Goal: Task Accomplishment & Management: Use online tool/utility

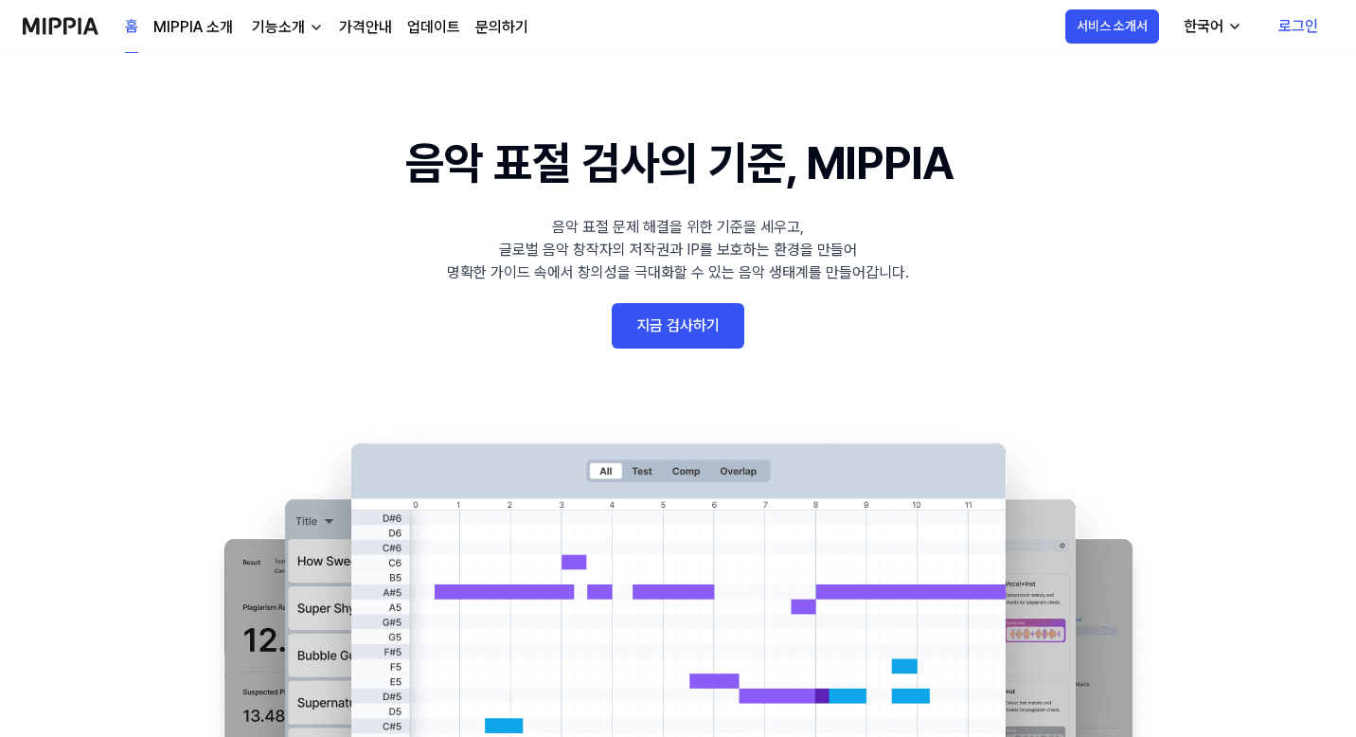
click at [666, 329] on link "지금 검사하기" at bounding box center [678, 325] width 133 height 45
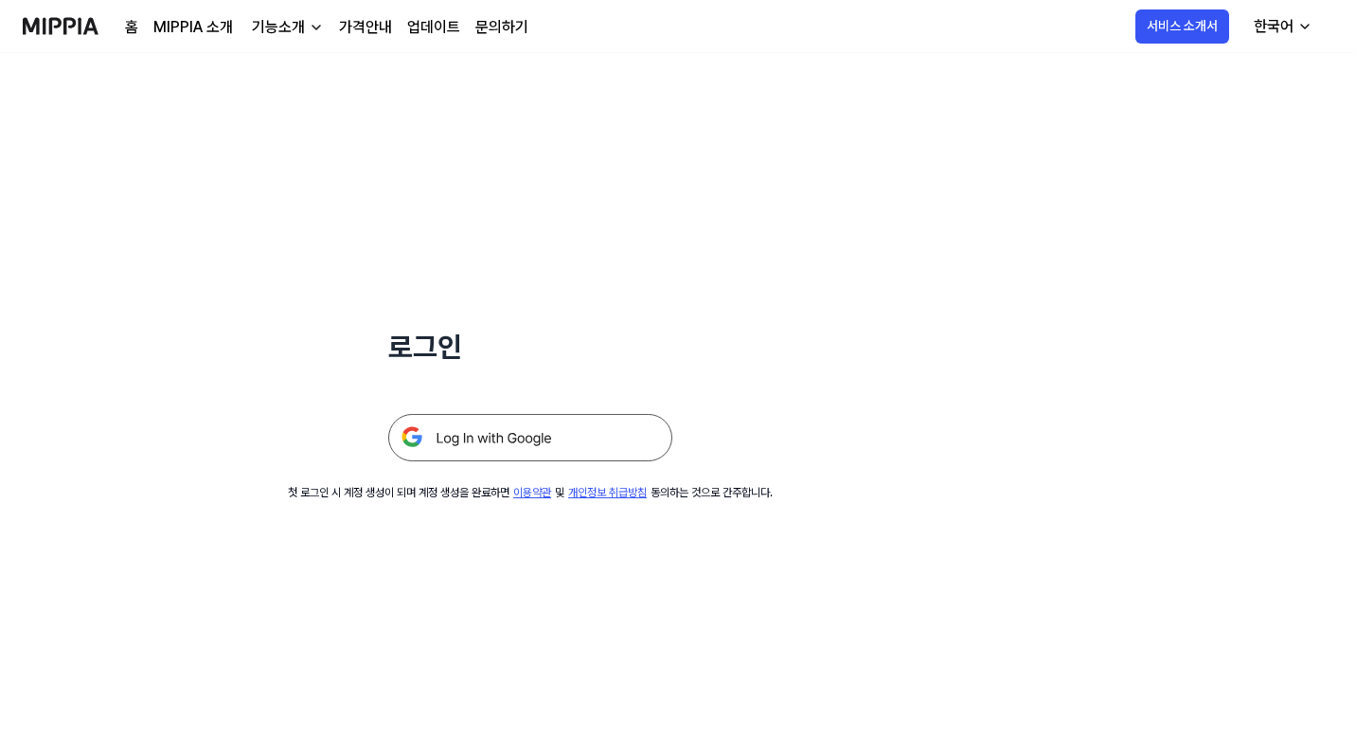
scroll to position [3, 0]
click at [493, 445] on img at bounding box center [530, 434] width 284 height 47
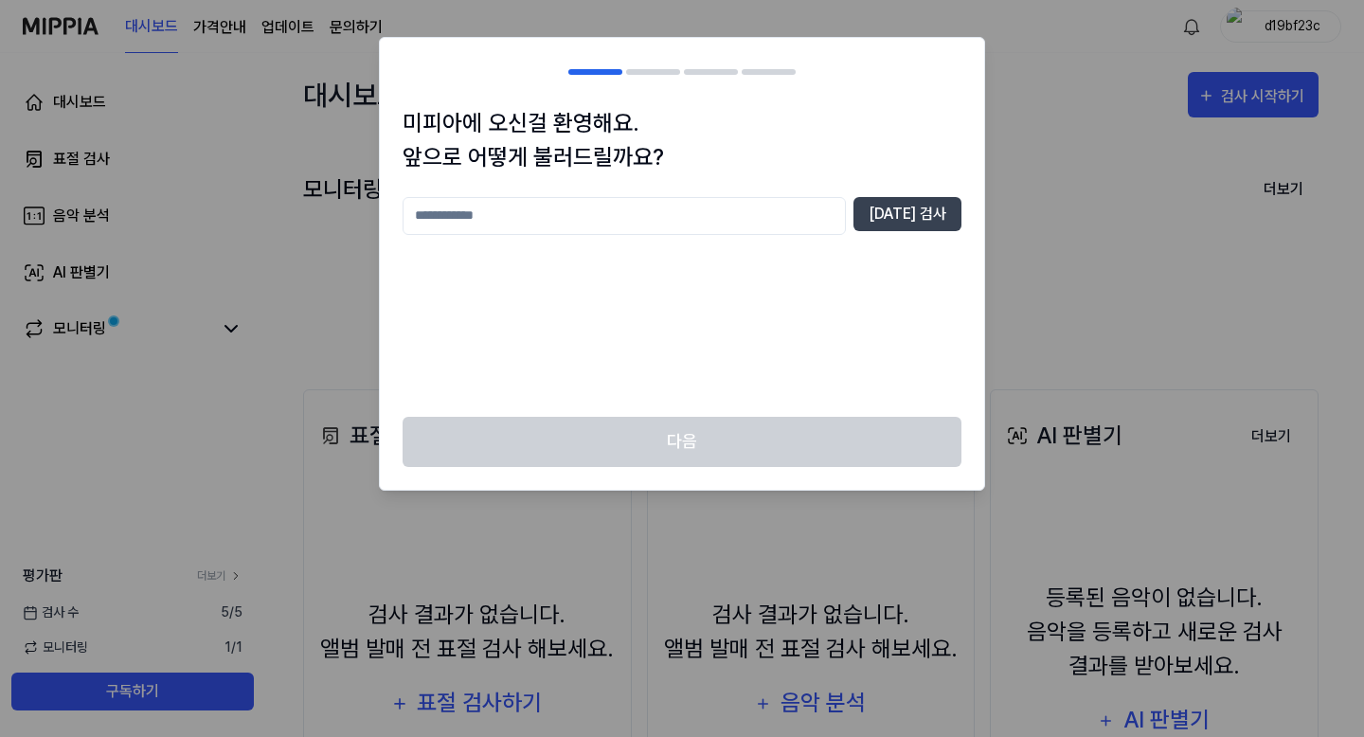
click at [1123, 321] on div at bounding box center [682, 368] width 1364 height 737
click at [663, 70] on div at bounding box center [653, 72] width 54 height 6
click at [552, 217] on input "text" at bounding box center [624, 216] width 443 height 38
type input "*"
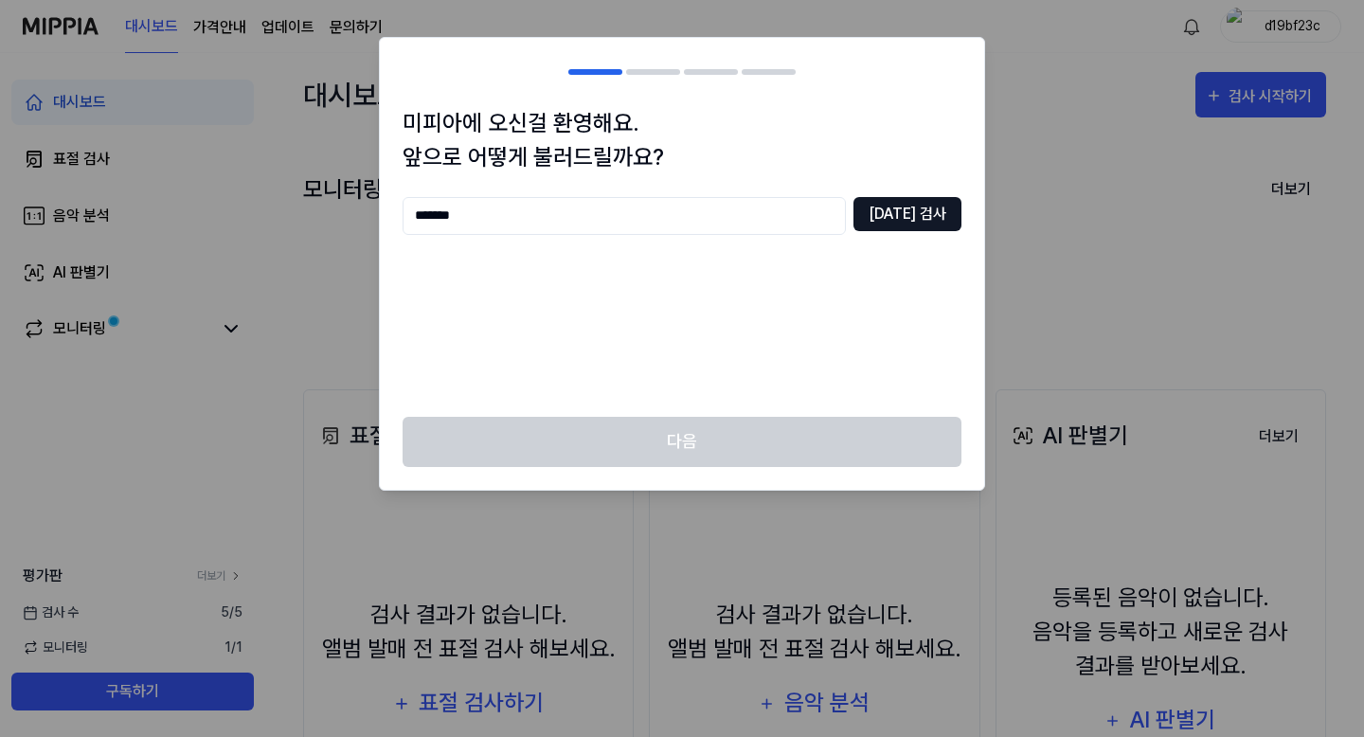
type input "*******"
click at [926, 218] on button "[DATE] 검사" at bounding box center [907, 214] width 108 height 34
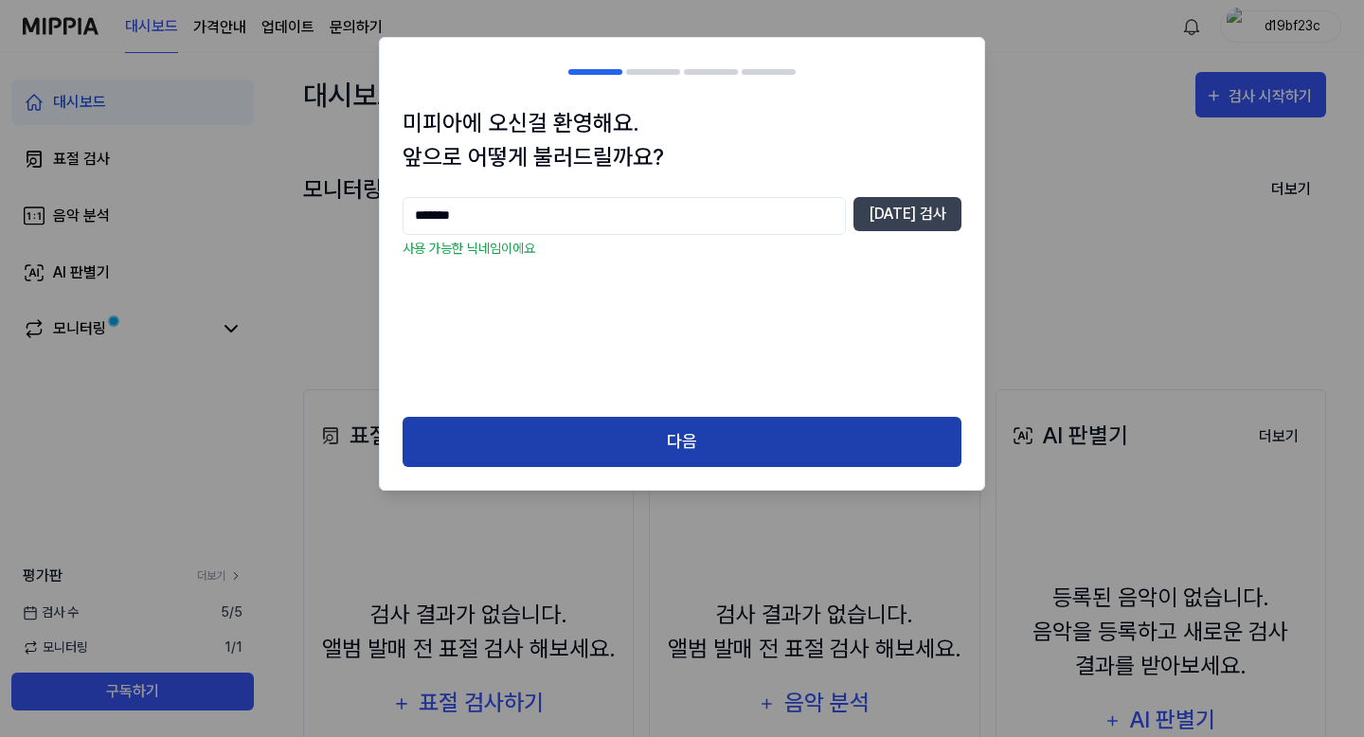
click at [609, 431] on button "다음" at bounding box center [682, 442] width 559 height 50
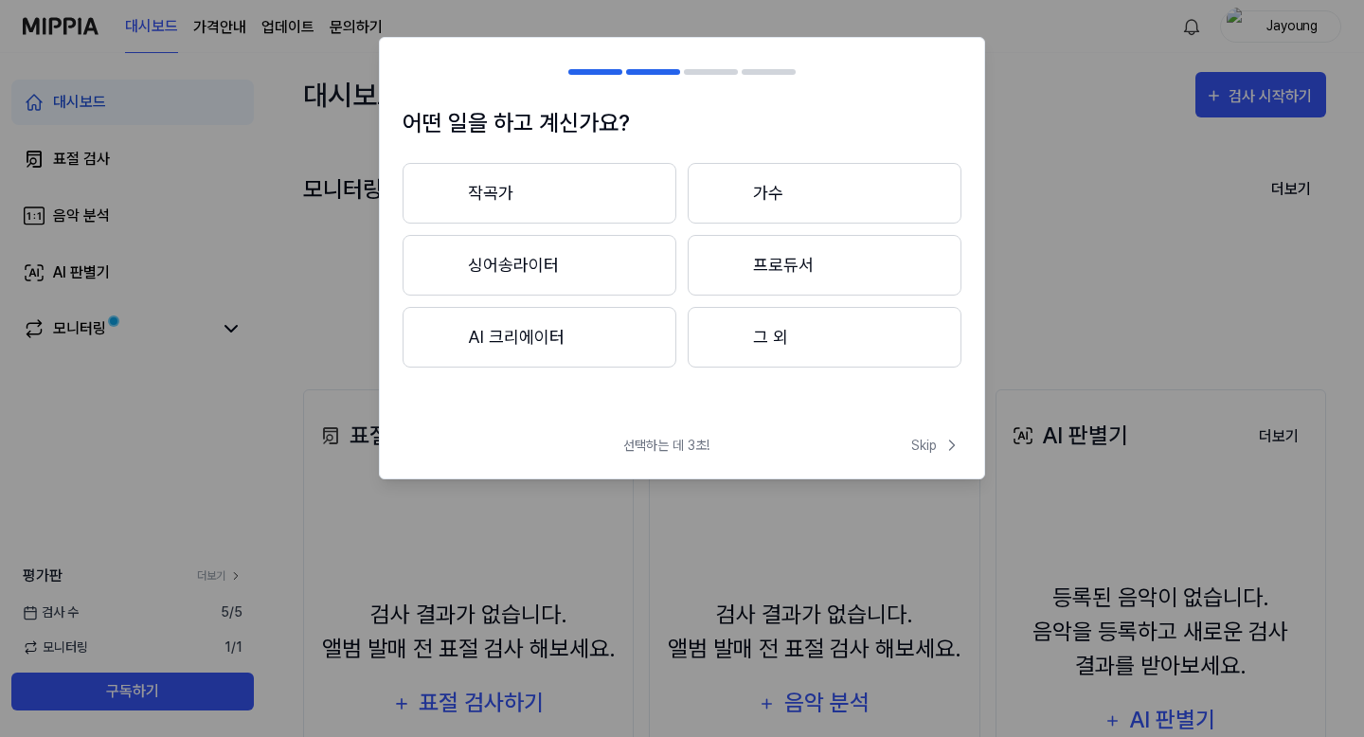
click at [550, 178] on button "작곡가" at bounding box center [540, 193] width 274 height 61
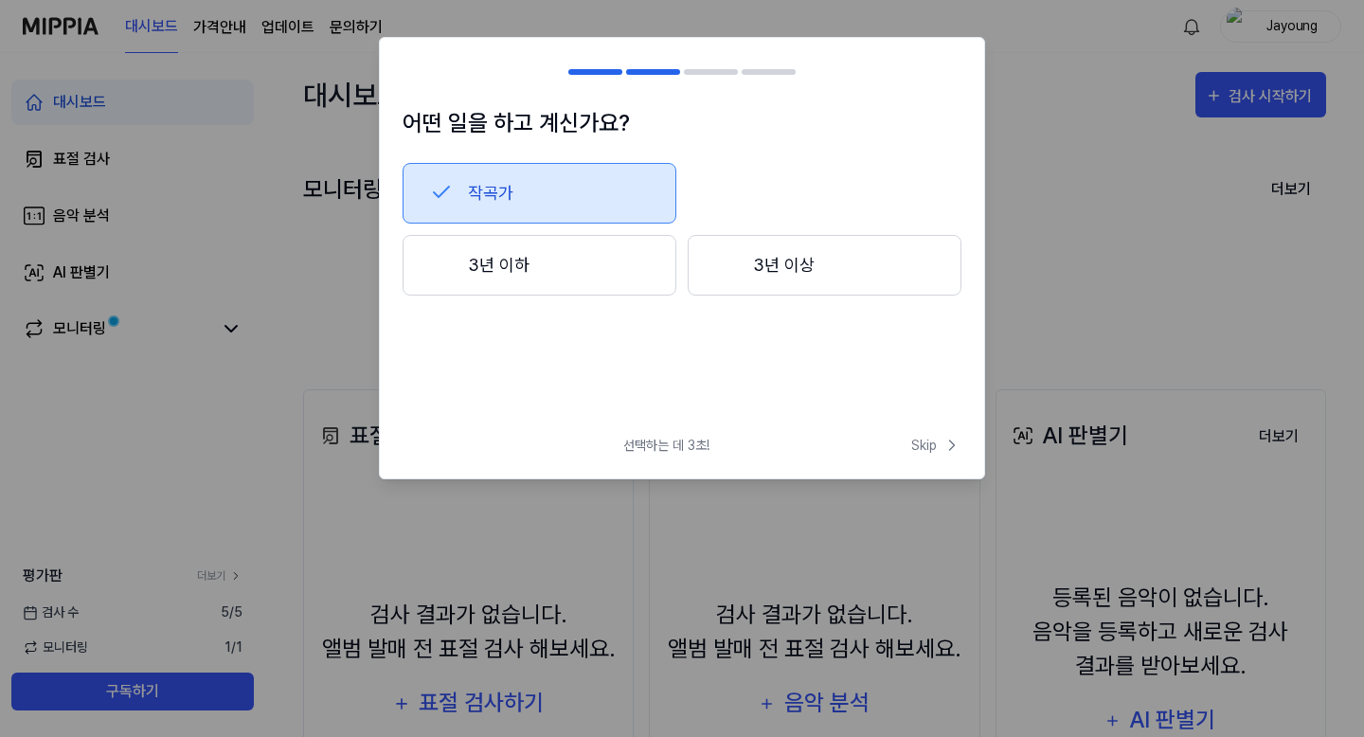
click at [589, 256] on button "3년 이하" at bounding box center [540, 265] width 274 height 61
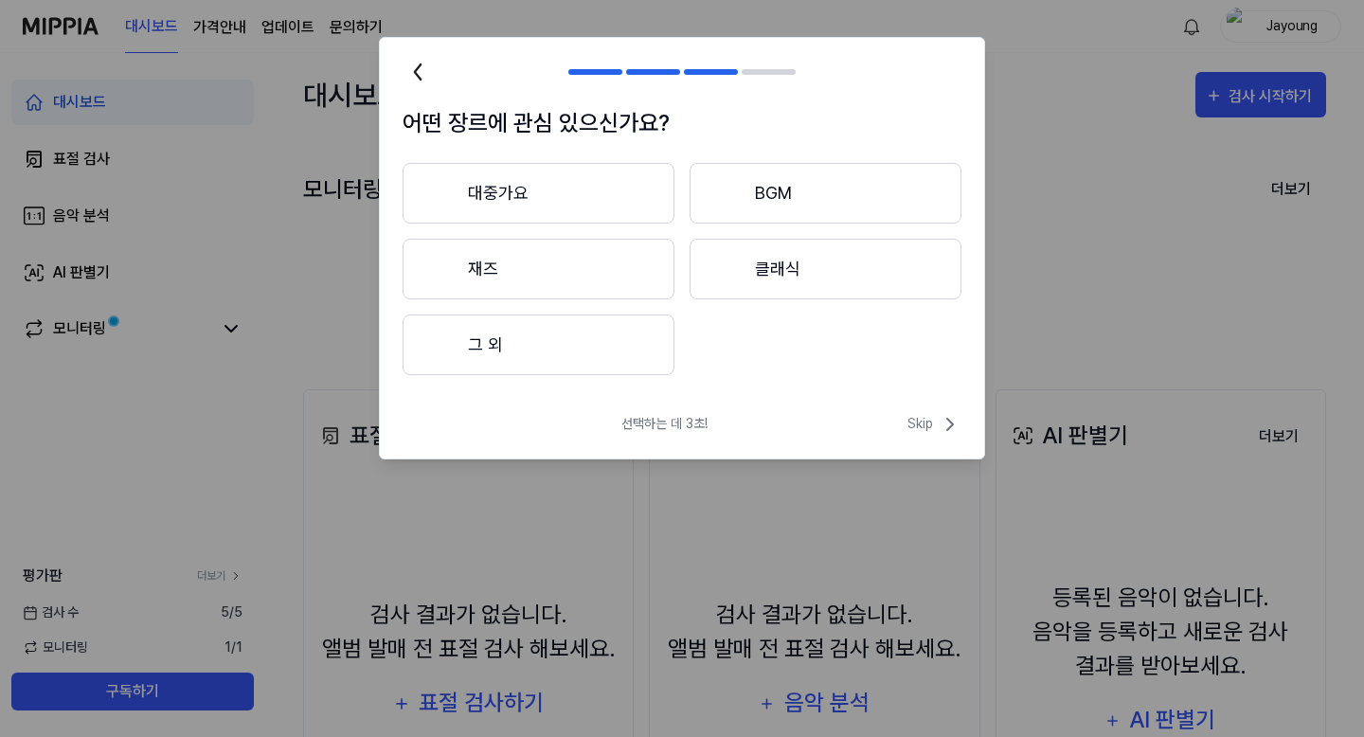
click at [615, 342] on button "그 외" at bounding box center [539, 344] width 272 height 61
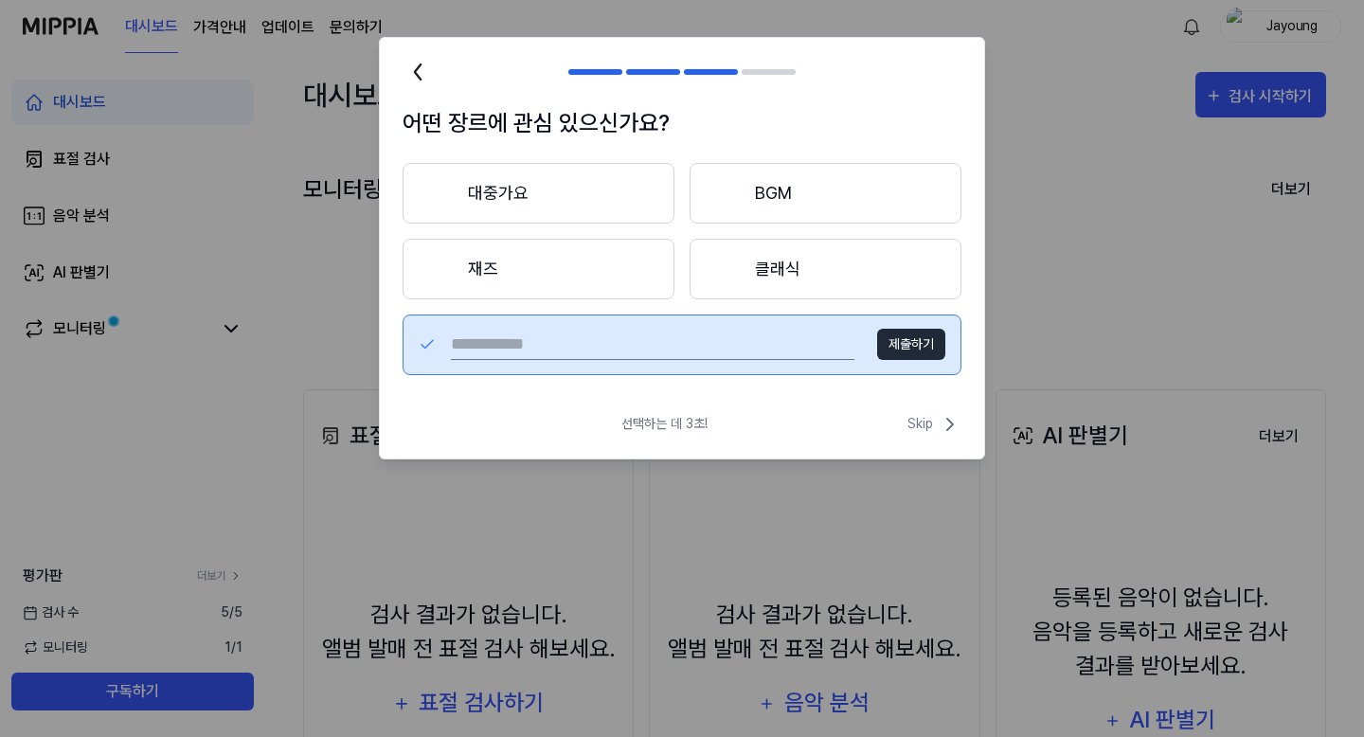
click at [622, 348] on input "text" at bounding box center [653, 345] width 404 height 30
type input "*"
type input "****"
click at [907, 349] on button "제출하기" at bounding box center [911, 344] width 68 height 31
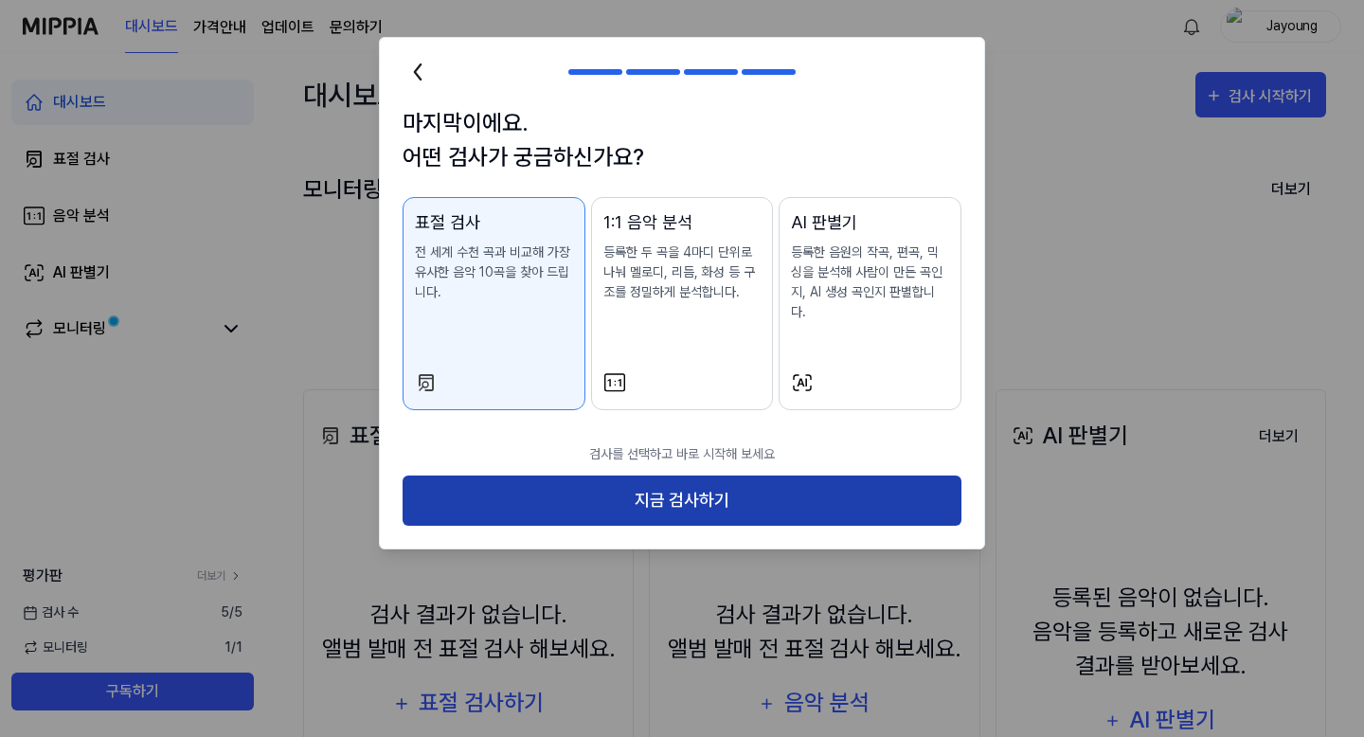
click at [731, 485] on button "지금 검사하기" at bounding box center [682, 501] width 559 height 50
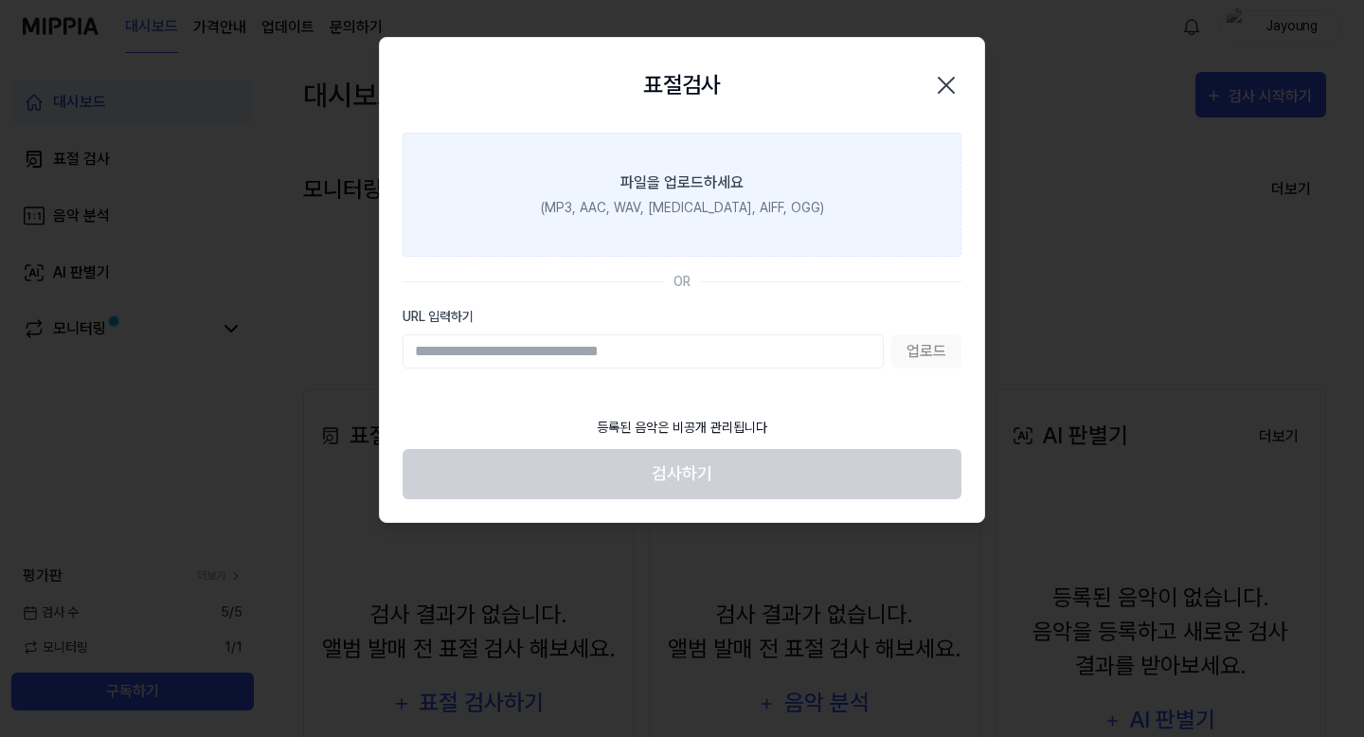
click at [656, 187] on div "파일을 업로드하세요" at bounding box center [681, 182] width 123 height 23
click at [0, 0] on input "파일을 업로드하세요 (MP3, AAC, WAV, [MEDICAL_DATA], AIFF, OGG)" at bounding box center [0, 0] width 0 height 0
click at [774, 188] on label "파일을 업로드하세요 (MP3, AAC, WAV, [MEDICAL_DATA], AIFF, OGG)" at bounding box center [682, 195] width 559 height 124
click at [0, 0] on input "파일을 업로드하세요 (MP3, AAC, WAV, [MEDICAL_DATA], AIFF, OGG)" at bounding box center [0, 0] width 0 height 0
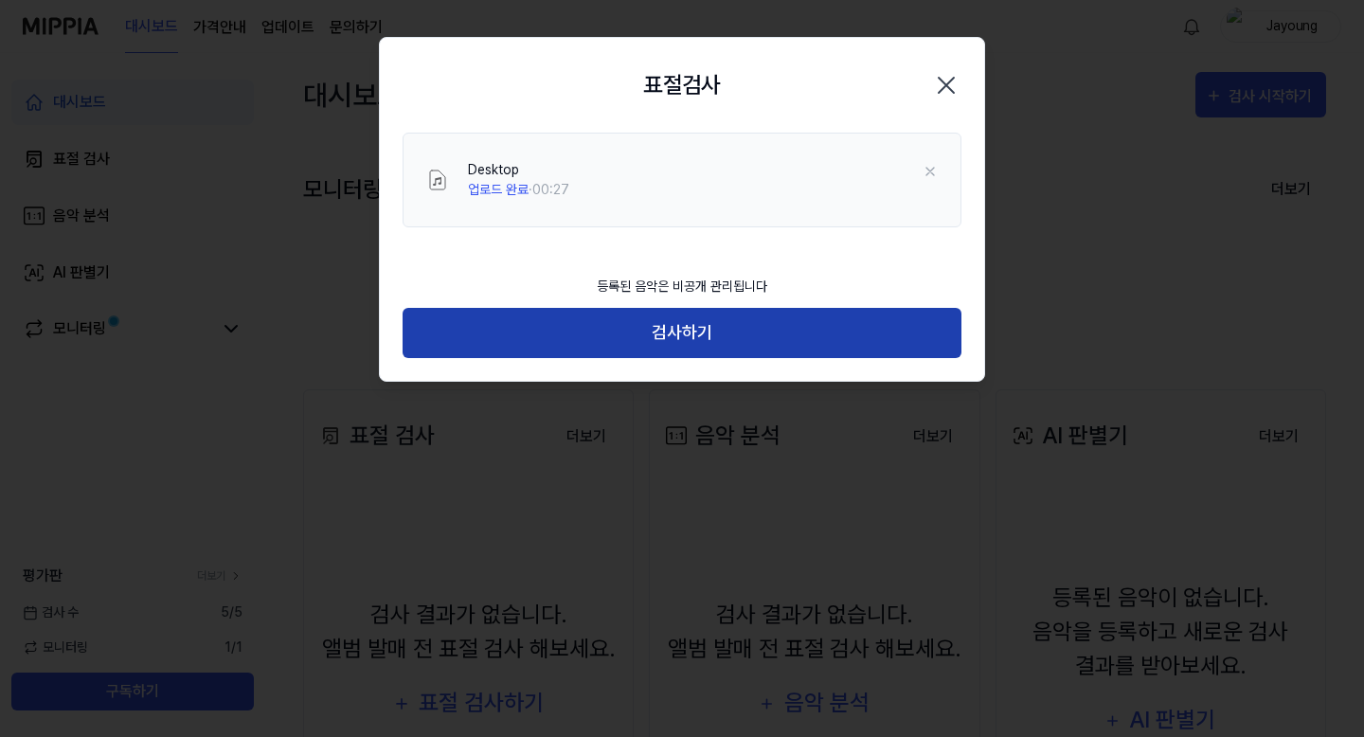
click at [717, 342] on button "검사하기" at bounding box center [682, 333] width 559 height 50
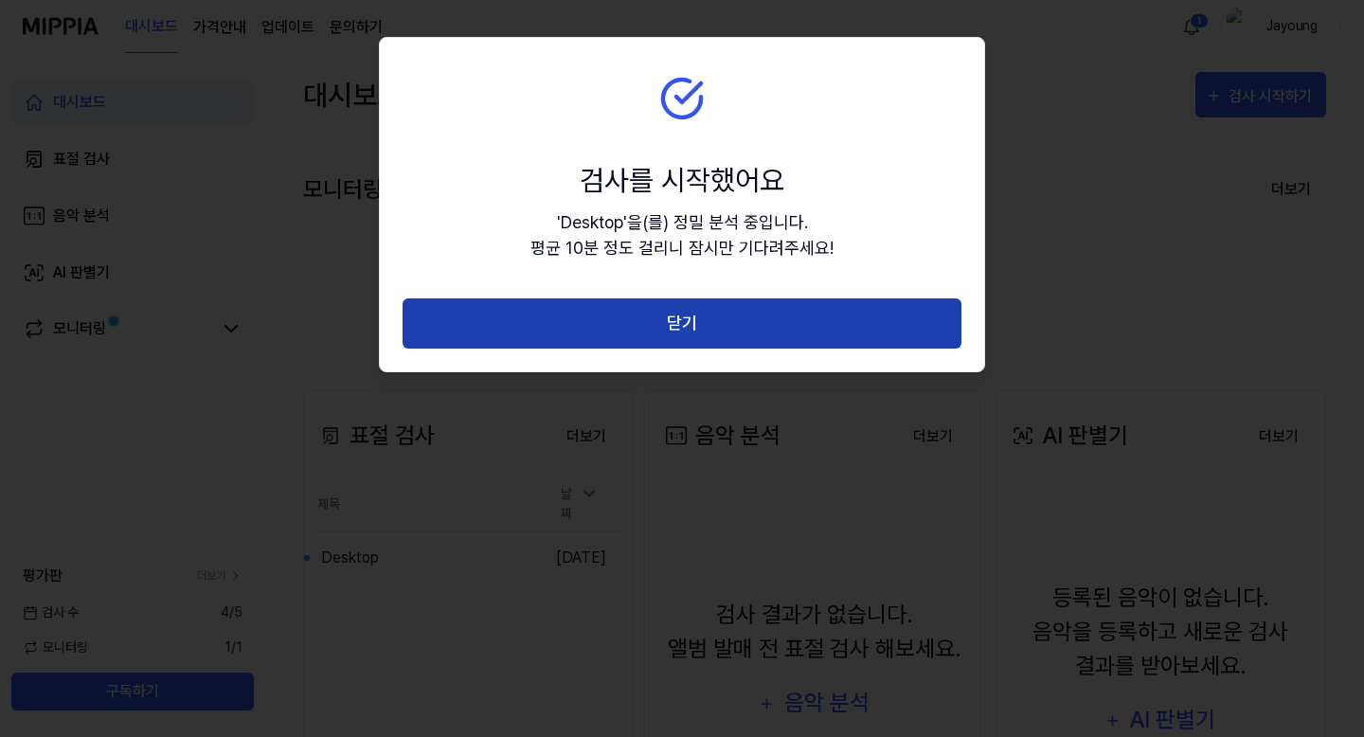
click at [693, 320] on button "닫기" at bounding box center [682, 323] width 559 height 50
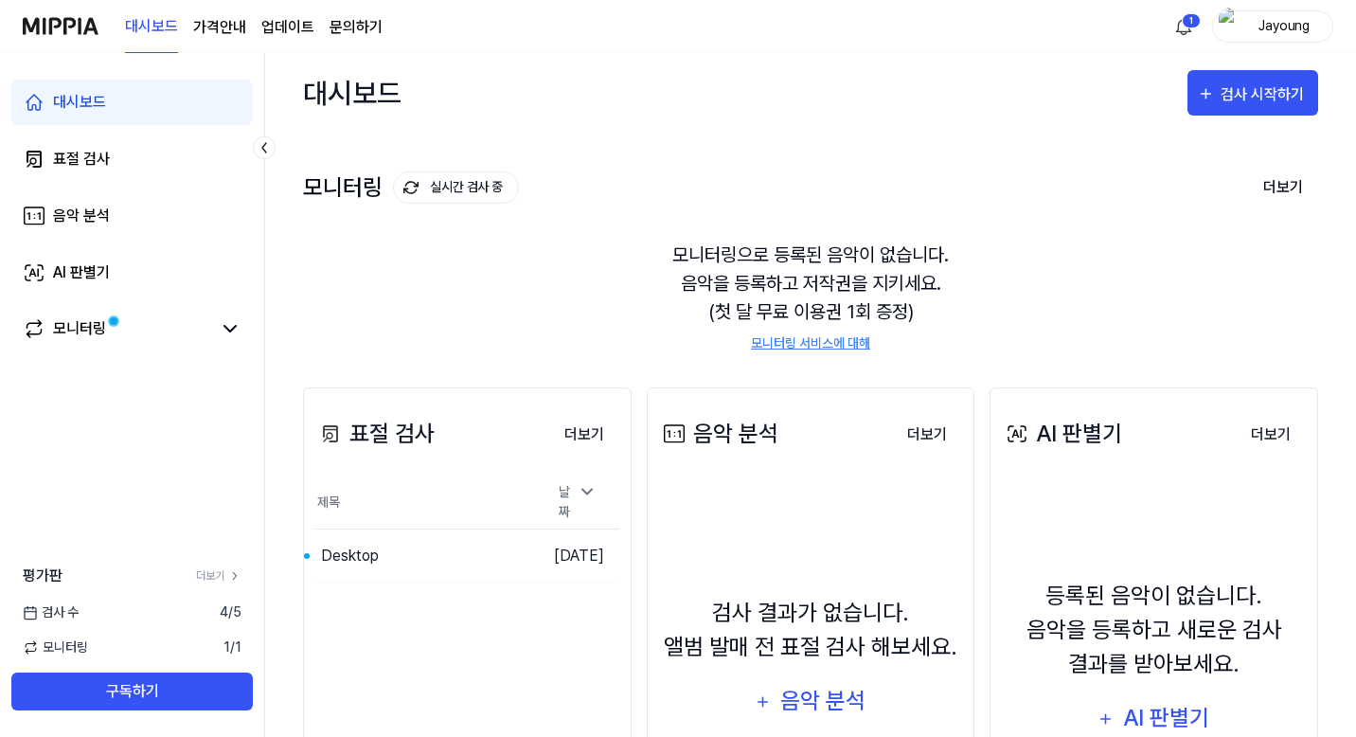
scroll to position [5, 0]
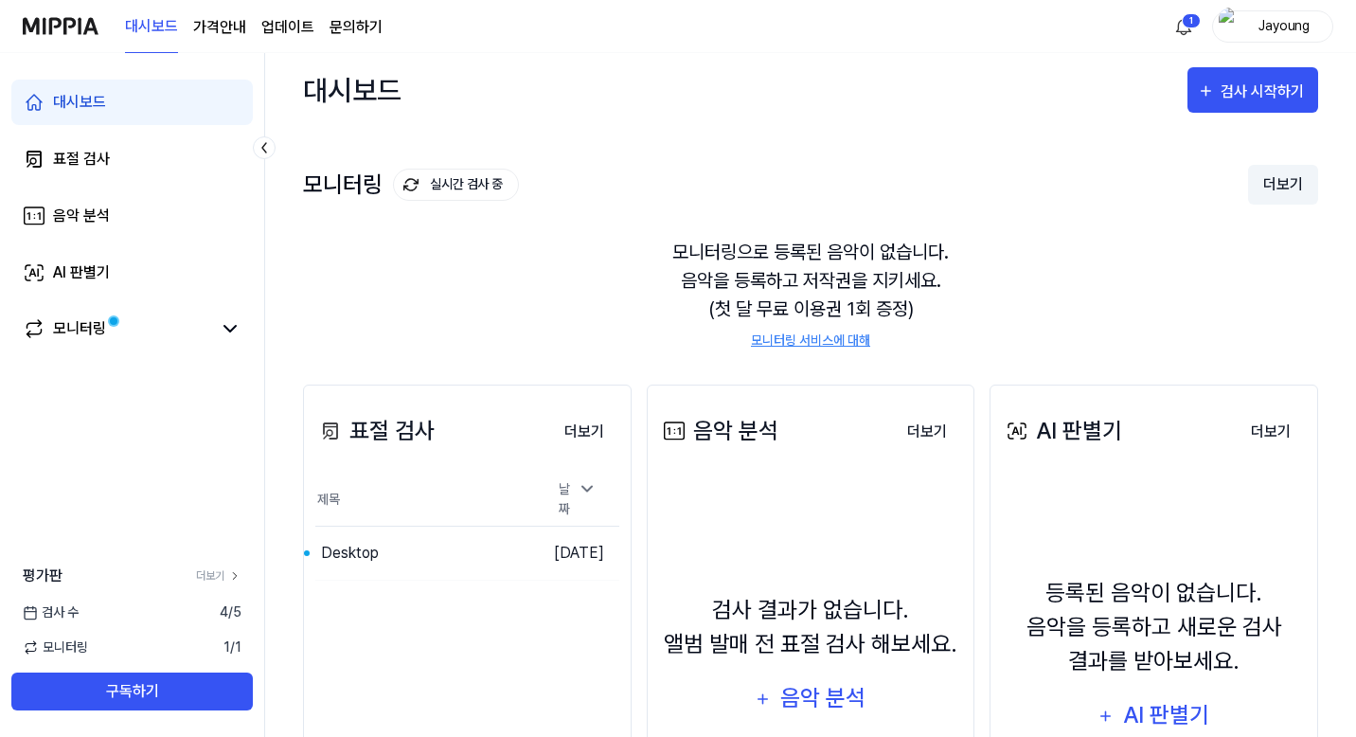
click at [1279, 176] on button "더보기" at bounding box center [1283, 185] width 70 height 40
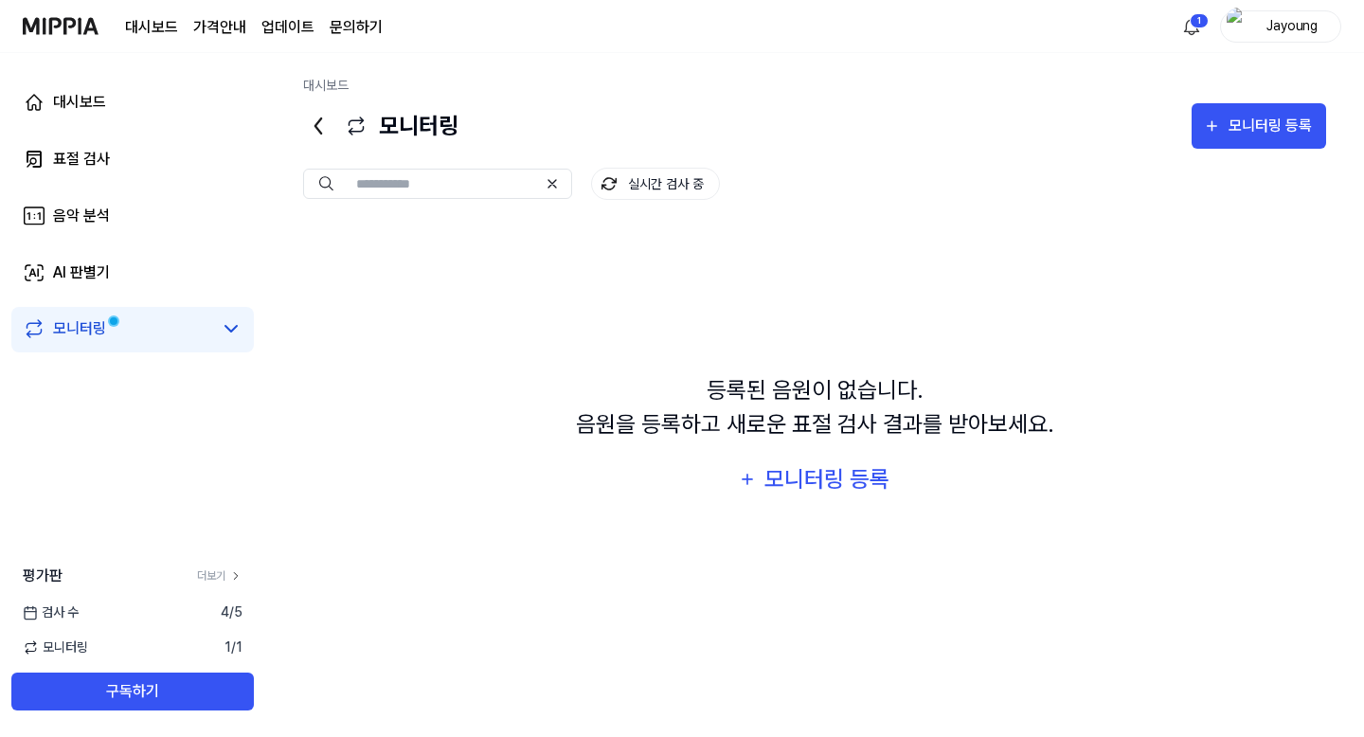
click at [317, 119] on icon at bounding box center [318, 126] width 30 height 30
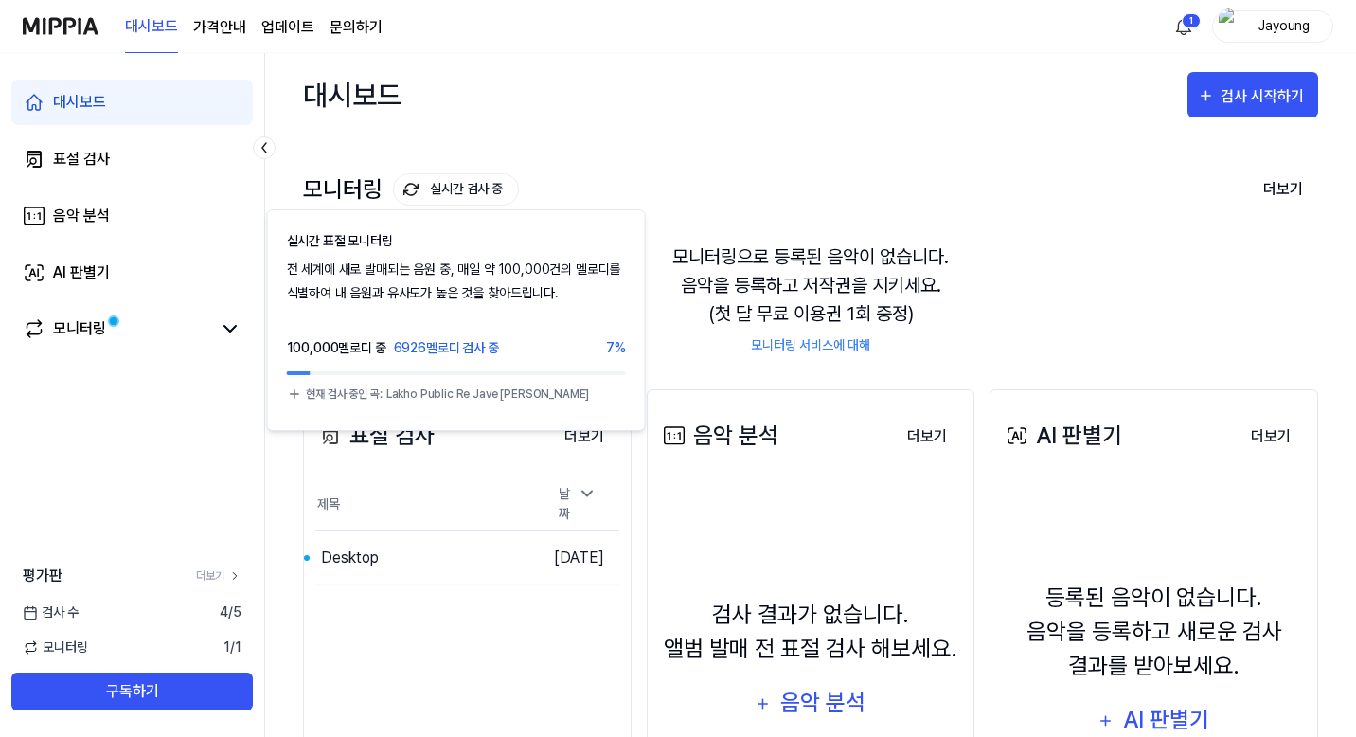
click at [428, 198] on button "실시간 검사 중" at bounding box center [456, 189] width 126 height 32
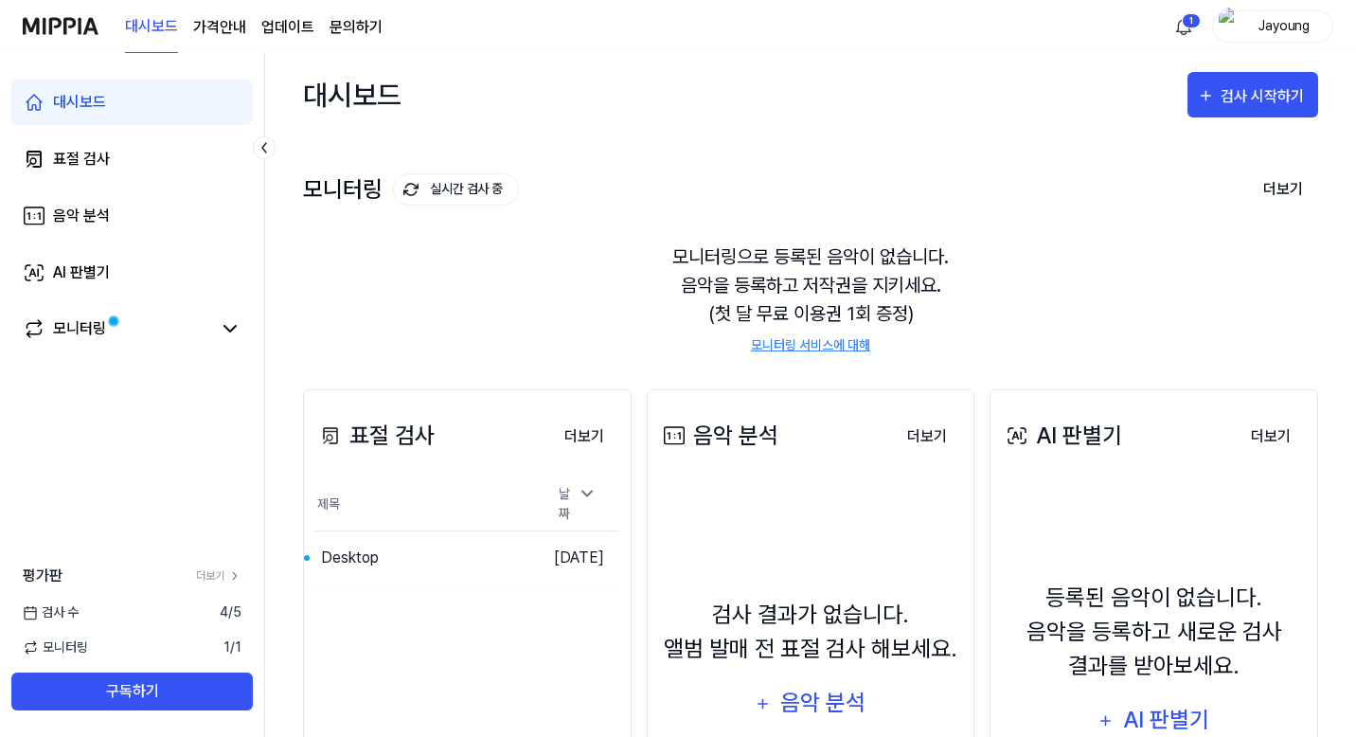
drag, startPoint x: 371, startPoint y: 192, endPoint x: 276, endPoint y: 133, distance: 112.8
click at [370, 192] on div "모니터링 실시간 검사 중" at bounding box center [411, 189] width 216 height 32
click at [156, 167] on link "표절 검사" at bounding box center [132, 158] width 242 height 45
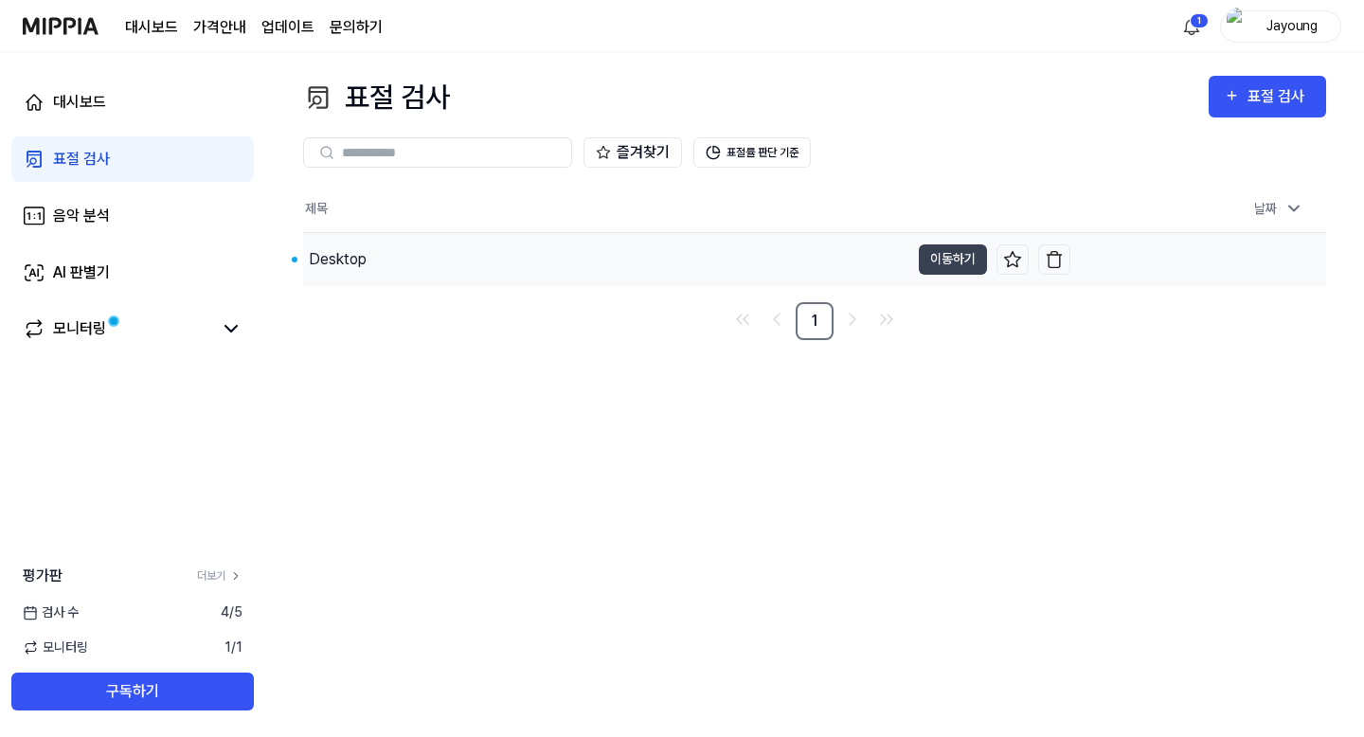
click at [404, 253] on div "Desktop" at bounding box center [606, 259] width 606 height 53
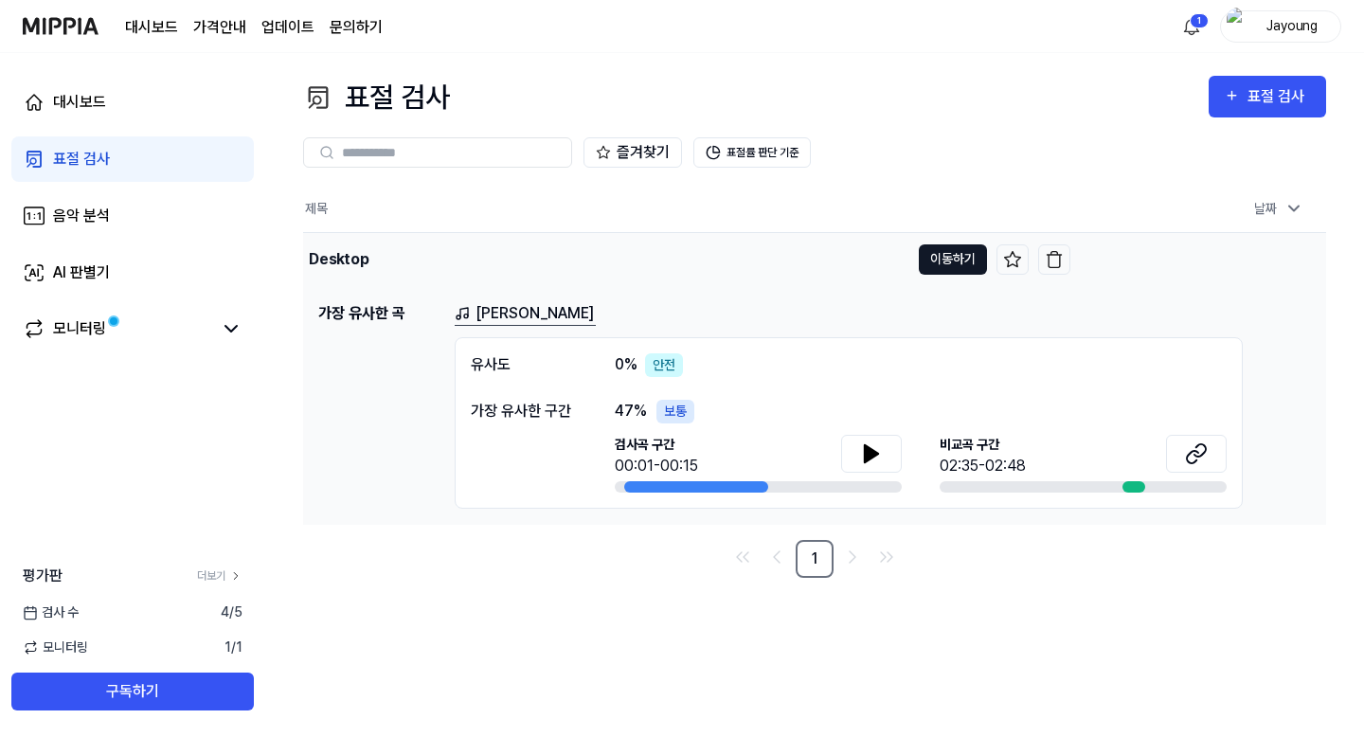
click at [961, 258] on button "이동하기" at bounding box center [953, 259] width 68 height 30
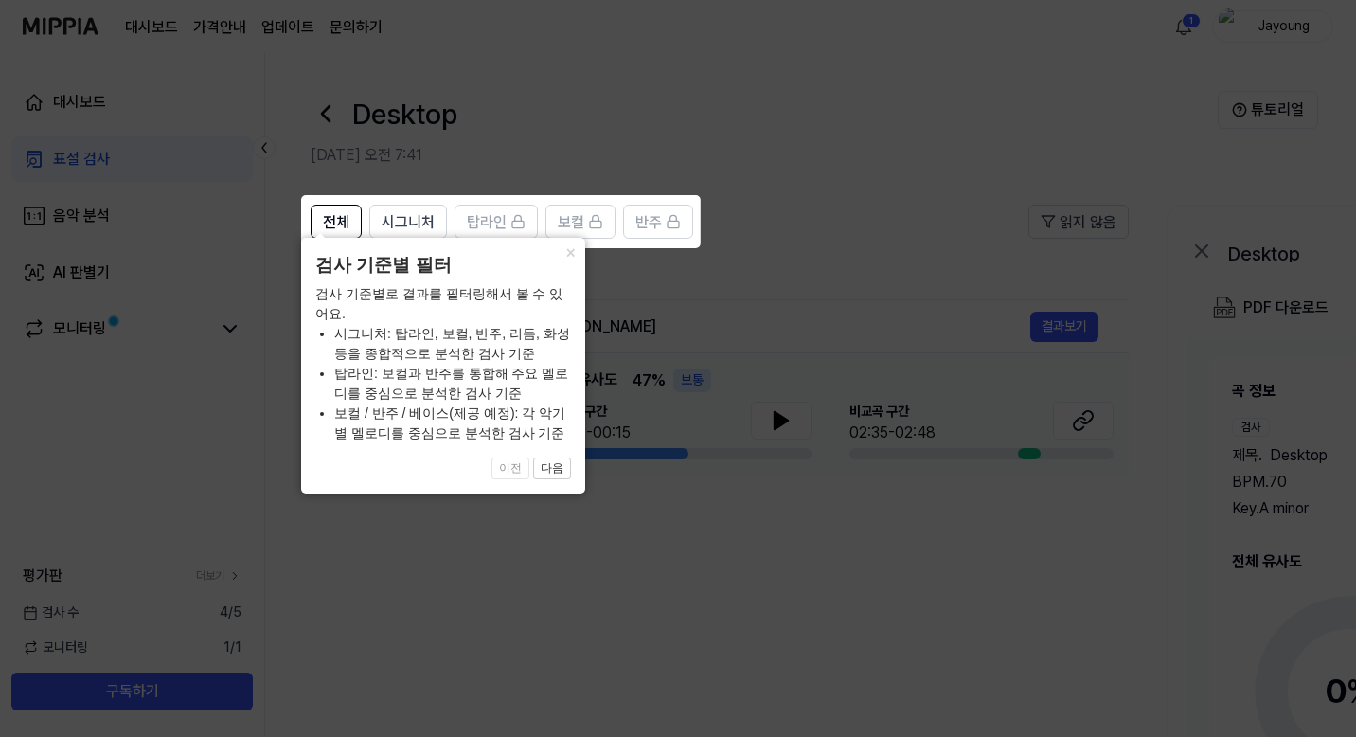
click at [798, 270] on icon at bounding box center [682, 368] width 1364 height 737
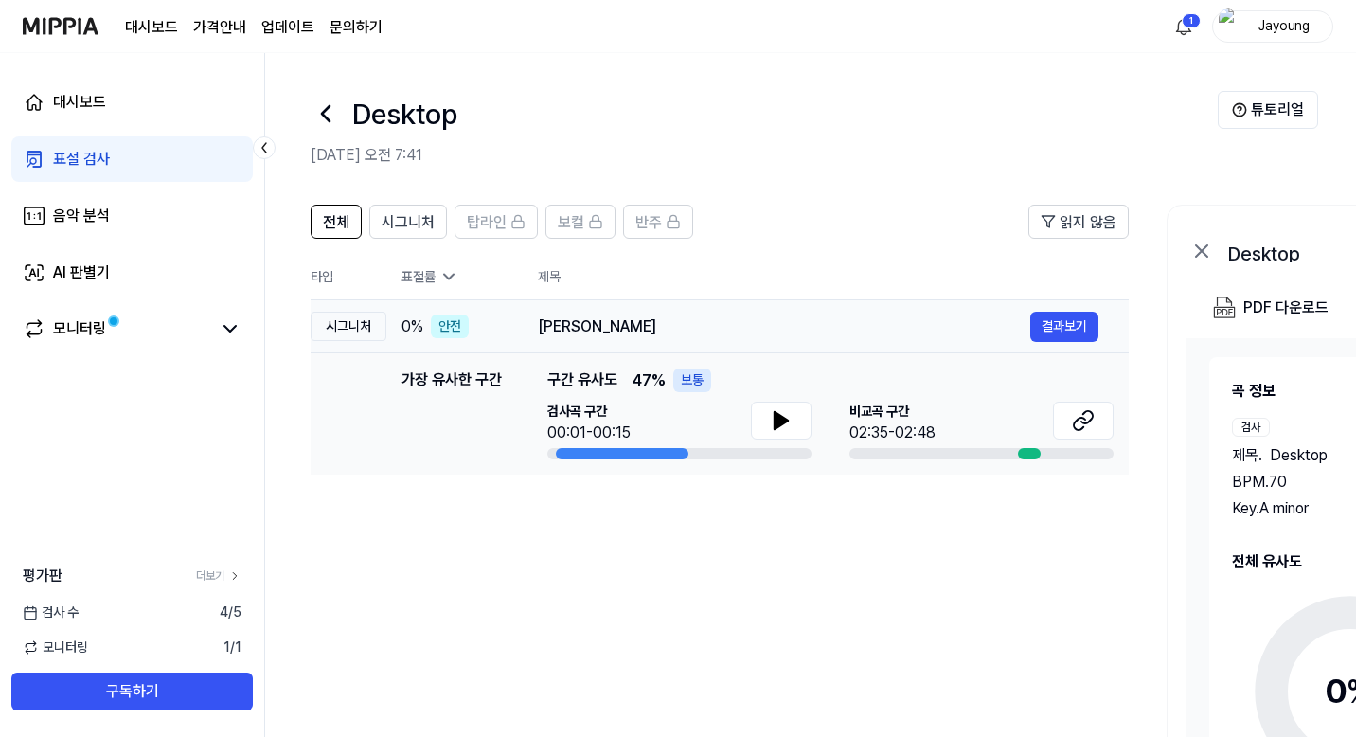
scroll to position [69, 0]
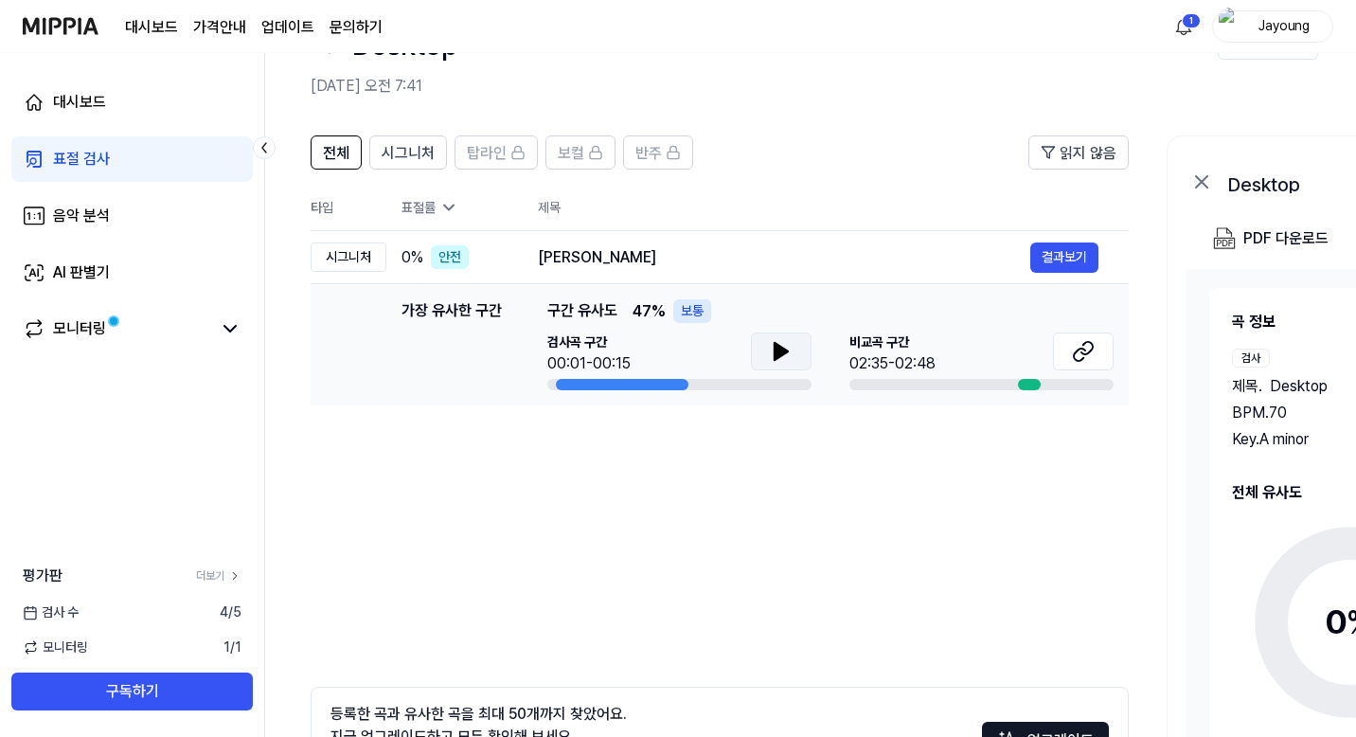
click at [782, 356] on icon at bounding box center [781, 351] width 23 height 23
click at [787, 345] on icon at bounding box center [781, 351] width 23 height 23
click at [1089, 352] on icon at bounding box center [1087, 348] width 11 height 12
click at [1067, 256] on button "결과보기" at bounding box center [1065, 257] width 68 height 30
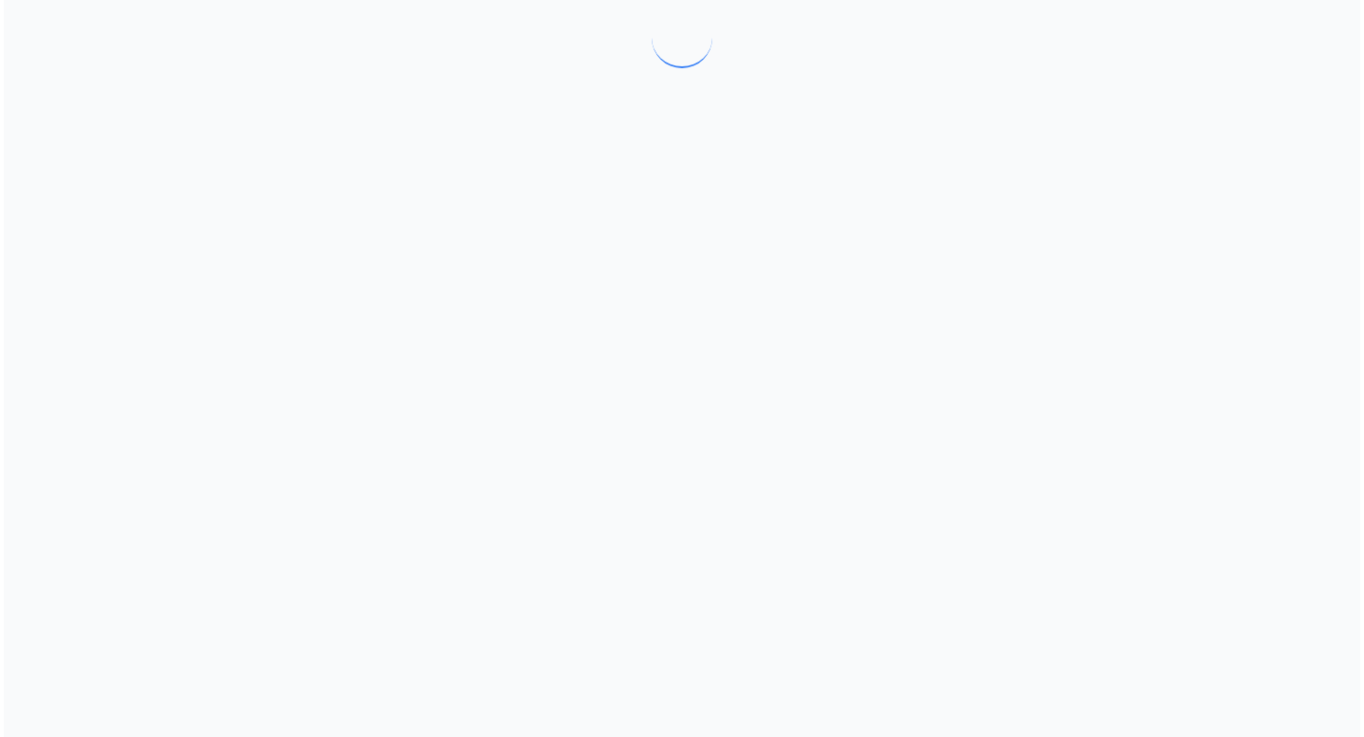
scroll to position [0, 0]
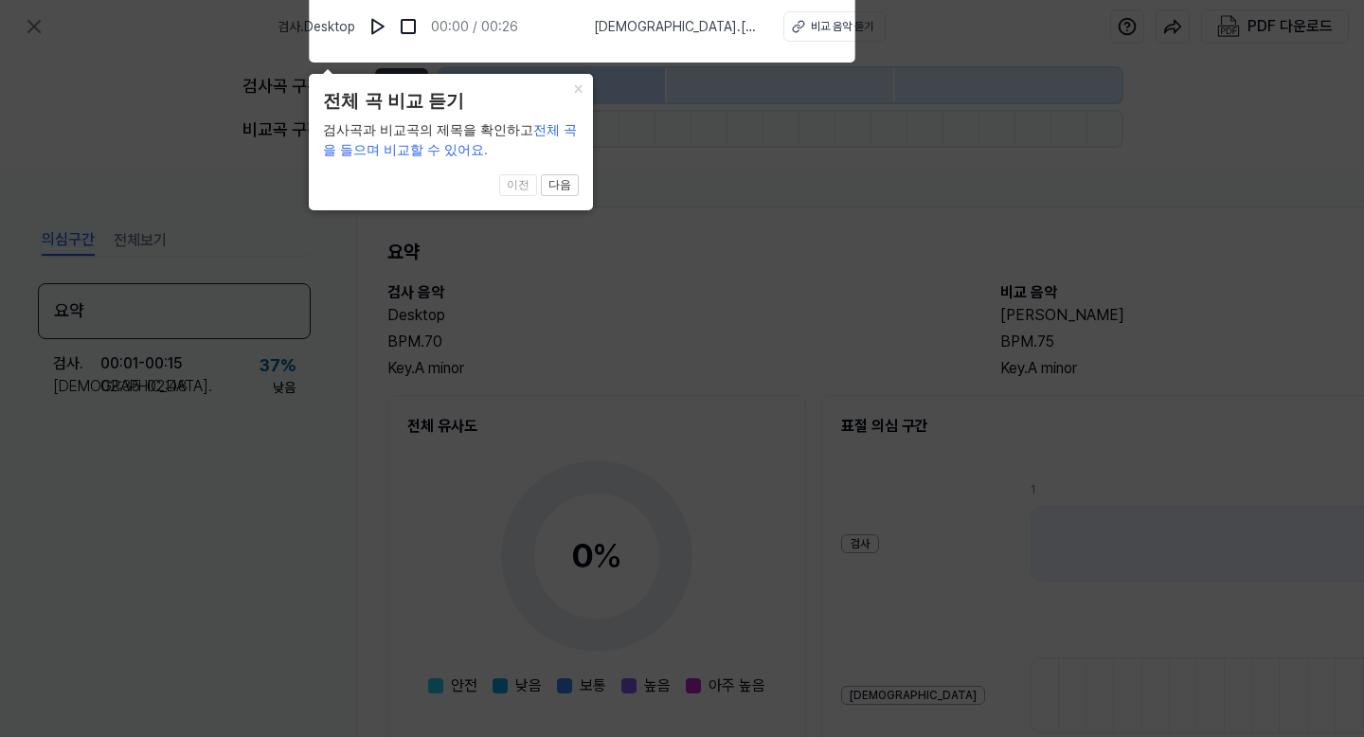
click at [728, 186] on icon at bounding box center [682, 364] width 1364 height 746
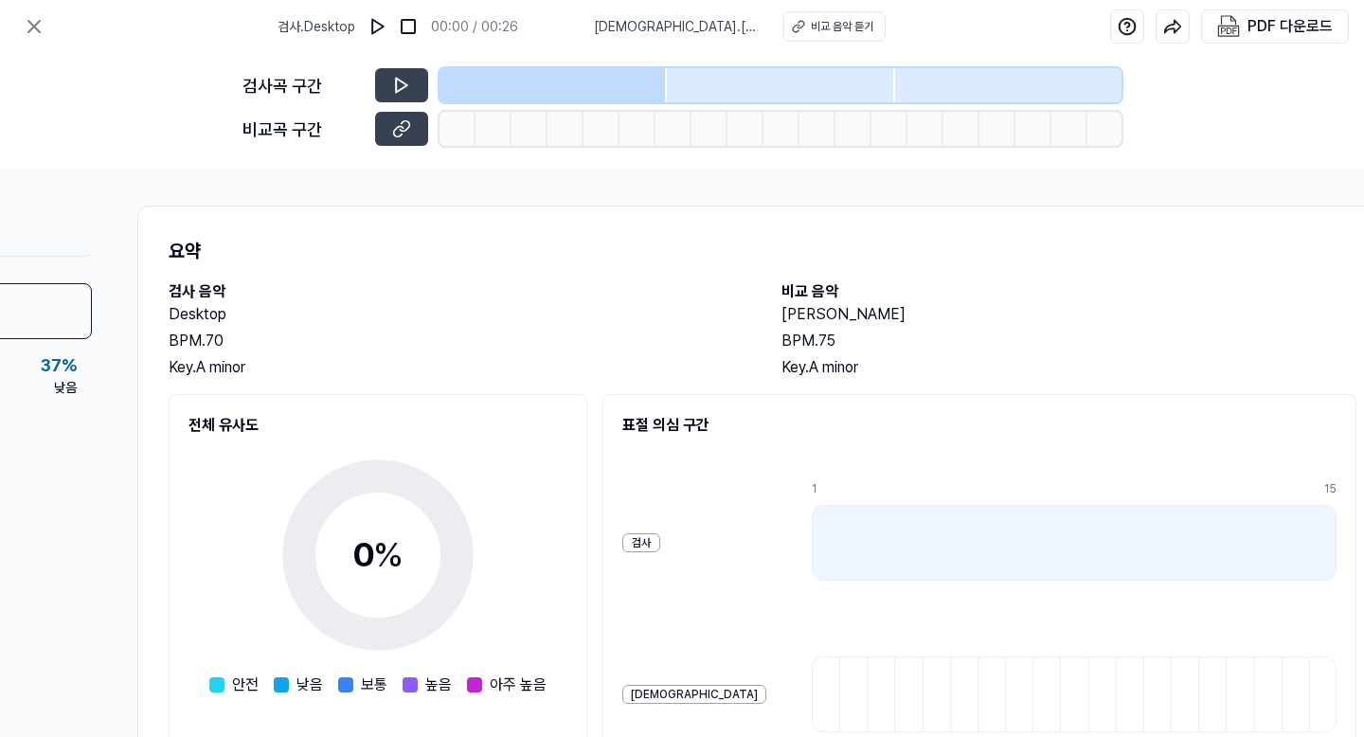
scroll to position [1, 229]
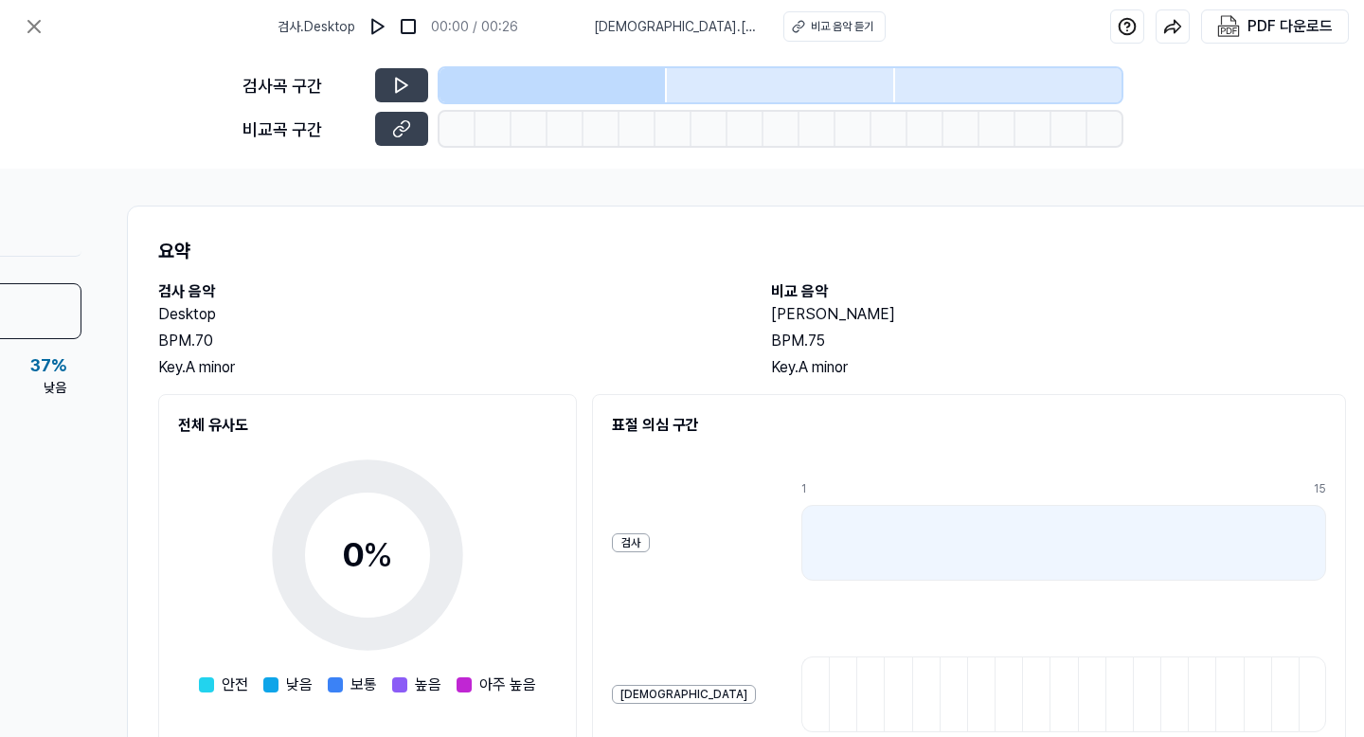
click at [796, 390] on div "요약 검사 음악 Desktop BPM. 70 Key. A minor 비교 음악 Annabelle BPM. 75 Key. A minor 전체 유…" at bounding box center [752, 587] width 1250 height 763
click at [624, 350] on div "BPM. 70" at bounding box center [445, 341] width 575 height 23
